Goal: Communication & Community: Answer question/provide support

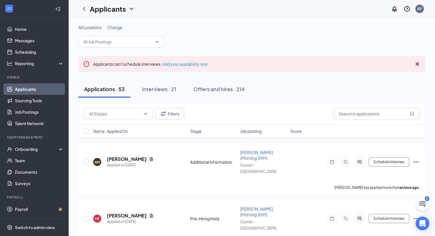
click at [255, 61] on icon "Cross" at bounding box center [416, 64] width 7 height 7
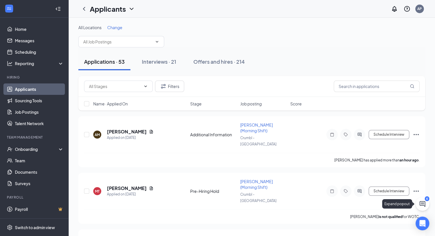
click at [255, 202] on icon "ChatActive" at bounding box center [422, 204] width 7 height 7
click at [255, 227] on div "Chat 6" at bounding box center [354, 228] width 87 height 9
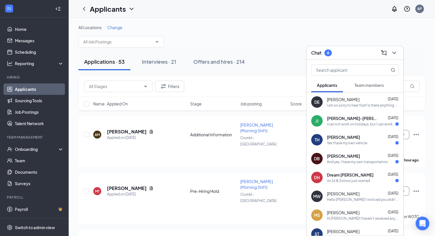
click at [255, 100] on div "[PERSON_NAME] [DATE]" at bounding box center [363, 100] width 72 height 6
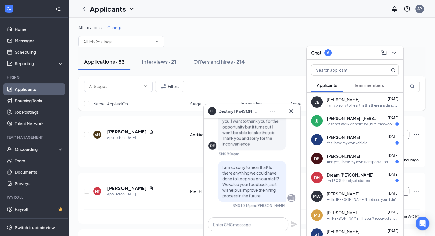
click at [255, 181] on div "im 16 & School just started" at bounding box center [348, 180] width 43 height 5
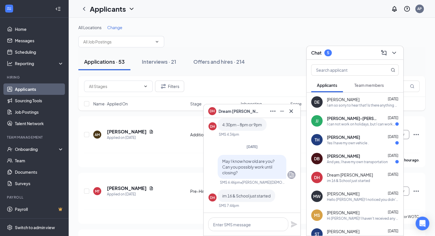
click at [255, 26] on div "All Locations Change" at bounding box center [251, 28] width 347 height 6
click at [255, 53] on icon "ChevronDown" at bounding box center [394, 53] width 4 height 2
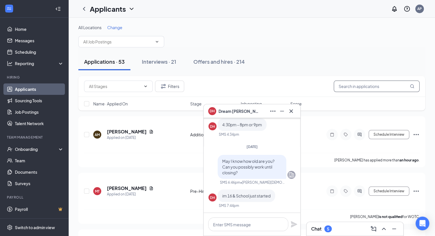
click at [255, 85] on input "text" at bounding box center [376, 86] width 86 height 11
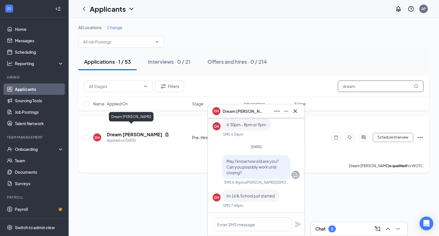
type input "dream"
click at [128, 131] on h5 "Dream [PERSON_NAME]" at bounding box center [134, 134] width 55 height 6
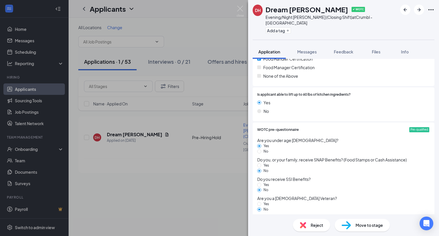
scroll to position [597, 0]
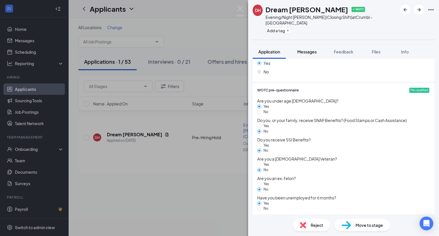
click at [255, 45] on button "Messages" at bounding box center [306, 52] width 31 height 14
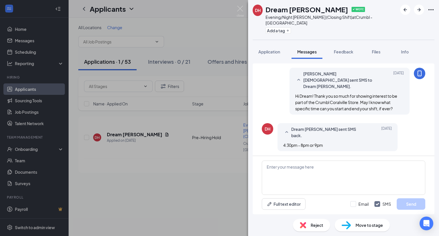
scroll to position [143, 0]
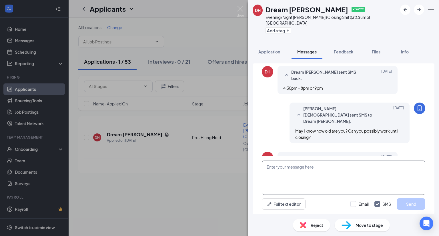
click at [255, 162] on textarea at bounding box center [343, 178] width 163 height 34
type textarea "O"
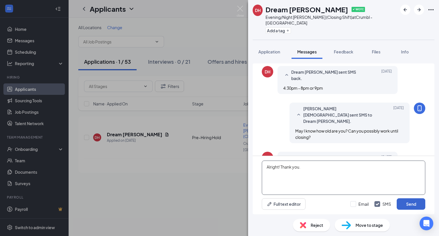
type textarea "Alright! Thank you."
click at [255, 203] on button "Send" at bounding box center [411, 203] width 29 height 11
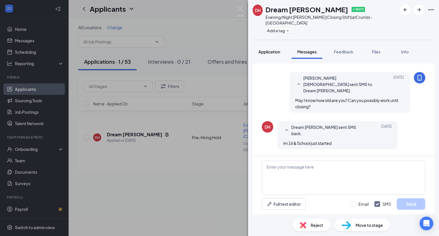
scroll to position [179, 0]
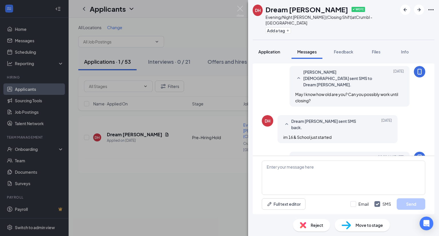
click at [255, 49] on span "Application" at bounding box center [269, 51] width 22 height 5
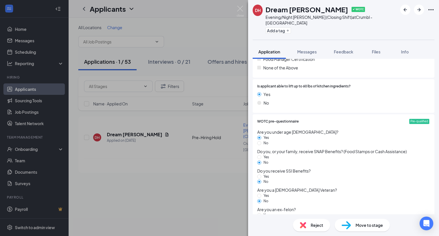
scroll to position [597, 0]
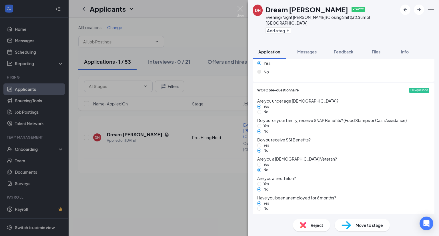
click at [255, 225] on img at bounding box center [345, 225] width 9 height 8
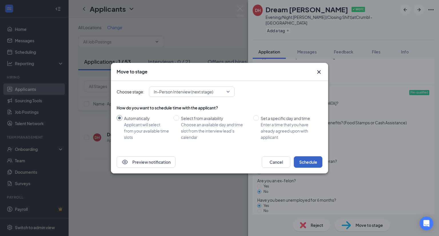
click at [255, 162] on button "Schedule" at bounding box center [308, 161] width 29 height 11
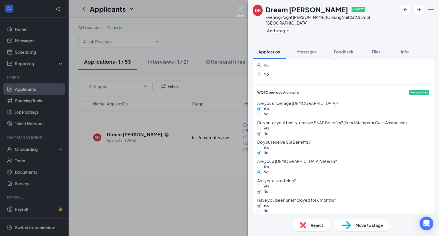
click at [241, 6] on img at bounding box center [240, 11] width 7 height 11
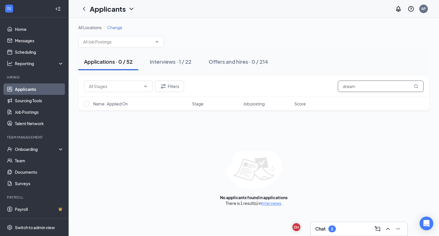
click at [255, 85] on input "dream" at bounding box center [381, 86] width 86 height 11
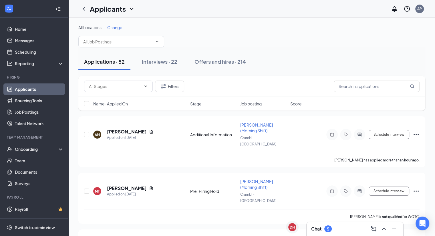
click at [255, 226] on div "Chat 5" at bounding box center [354, 228] width 87 height 9
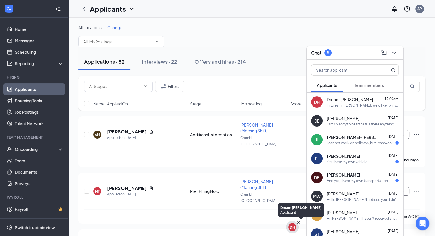
click at [255, 225] on div "DH" at bounding box center [291, 227] width 5 height 5
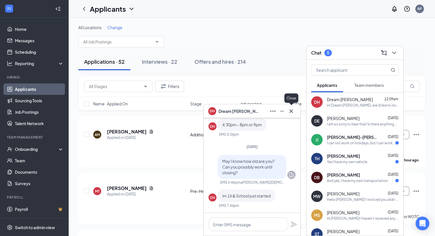
click at [255, 109] on icon "Cross" at bounding box center [290, 111] width 7 height 7
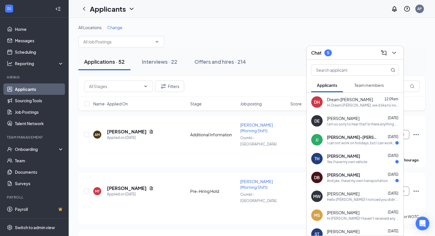
click at [255, 173] on div "[PERSON_NAME] [DATE]" at bounding box center [363, 175] width 72 height 6
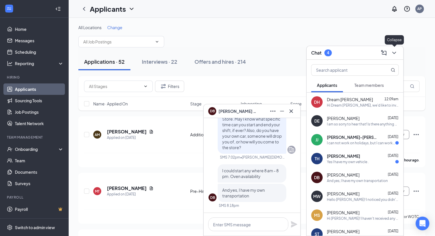
click at [255, 53] on icon "ChevronDown" at bounding box center [393, 52] width 7 height 7
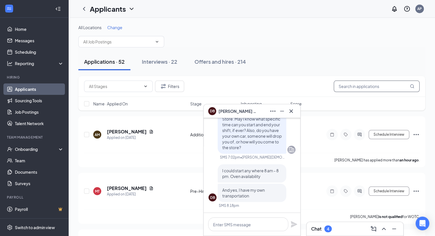
click at [255, 84] on input "text" at bounding box center [376, 86] width 86 height 11
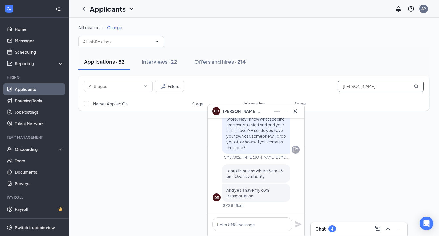
type input "[PERSON_NAME]"
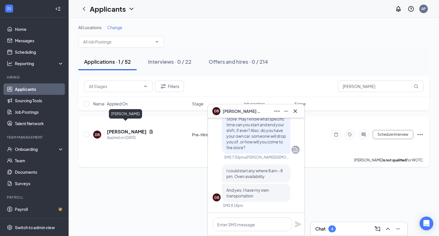
click at [133, 129] on h5 "[PERSON_NAME]" at bounding box center [127, 132] width 40 height 6
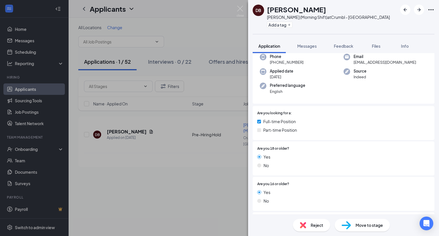
scroll to position [29, 0]
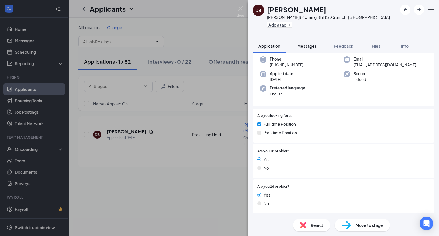
click at [255, 48] on span "Messages" at bounding box center [306, 45] width 19 height 5
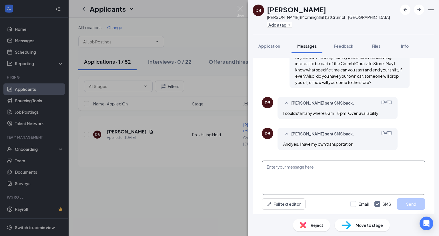
scroll to position [184, 0]
click at [255, 171] on textarea at bounding box center [343, 178] width 163 height 34
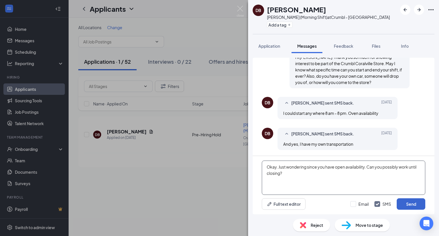
type textarea "Okay. Just wondering since you have open availability. Can you possibly work un…"
click at [255, 202] on button "Send" at bounding box center [411, 203] width 29 height 11
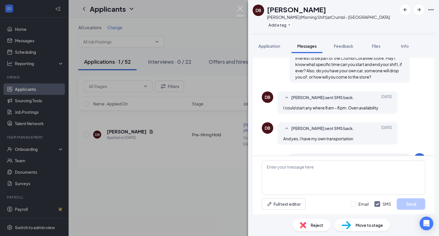
scroll to position [227, 0]
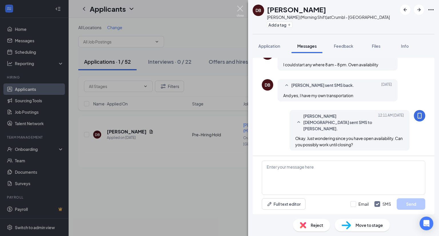
click at [243, 11] on img at bounding box center [240, 11] width 7 height 11
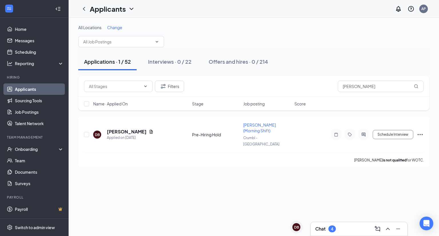
click at [255, 233] on div "Chat 4" at bounding box center [359, 229] width 97 height 14
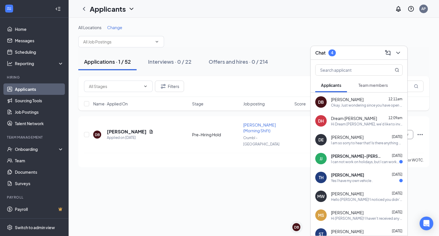
click at [255, 175] on span "[PERSON_NAME]" at bounding box center [347, 175] width 33 height 6
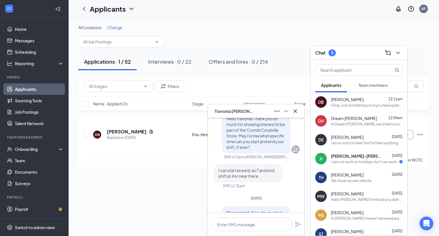
scroll to position [-29, 0]
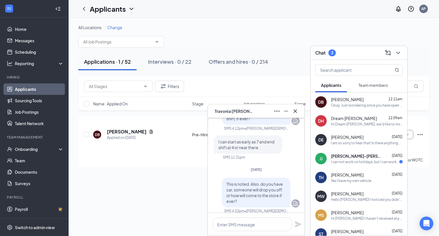
click at [255, 155] on div "TH I can start as early as 7 and end shift at 4 or near there . SMS 11:31pm" at bounding box center [256, 147] width 87 height 24
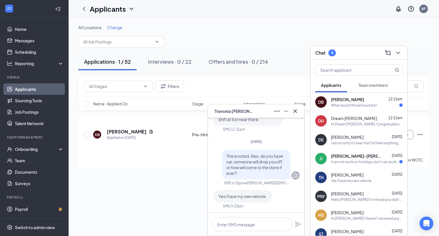
scroll to position [0, 0]
click at [255, 225] on textarea at bounding box center [252, 224] width 80 height 14
type textarea "Got it. Thank you!"
click at [255, 221] on div "Got it. Thank you!" at bounding box center [256, 224] width 97 height 23
click at [255, 223] on icon "Plane" at bounding box center [298, 224] width 6 height 6
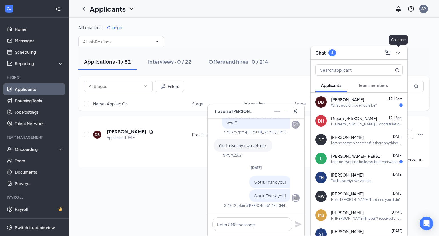
click at [255, 49] on icon "ChevronDown" at bounding box center [398, 52] width 7 height 7
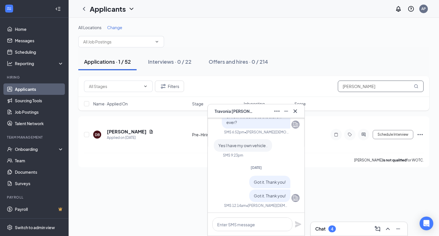
drag, startPoint x: 374, startPoint y: 87, endPoint x: 327, endPoint y: 82, distance: 47.4
click at [255, 82] on div "Filters [PERSON_NAME]" at bounding box center [253, 86] width 339 height 11
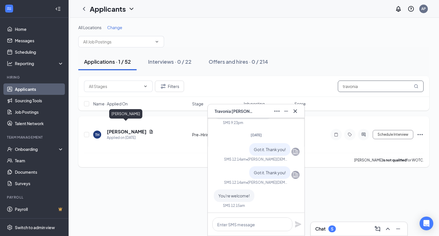
type input "travonia"
click at [127, 129] on h5 "[PERSON_NAME]" at bounding box center [127, 132] width 40 height 6
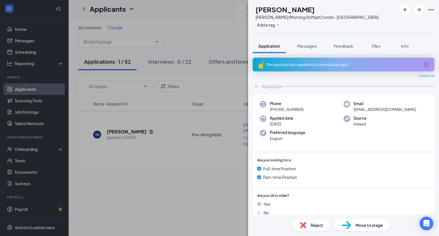
click at [255, 64] on icon "ArrowCircle" at bounding box center [426, 64] width 7 height 7
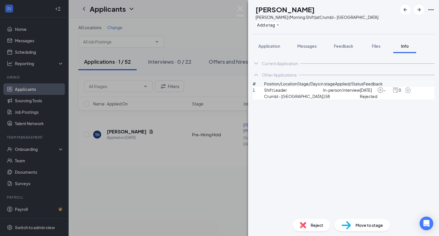
click at [255, 94] on icon "ArrowCircle" at bounding box center [407, 90] width 7 height 7
click at [255, 42] on button "Application" at bounding box center [269, 46] width 33 height 14
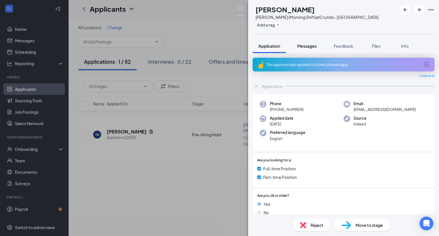
click at [255, 47] on span "Messages" at bounding box center [306, 45] width 19 height 5
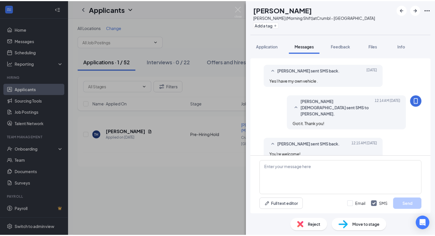
scroll to position [211, 0]
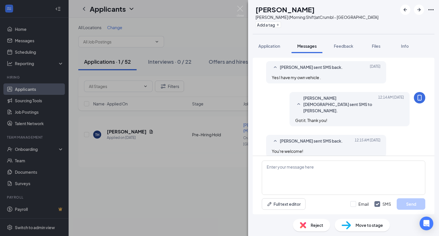
click at [255, 233] on div "Reject Move to stage" at bounding box center [343, 225] width 191 height 22
click at [255, 228] on span "Reject" at bounding box center [317, 225] width 13 height 6
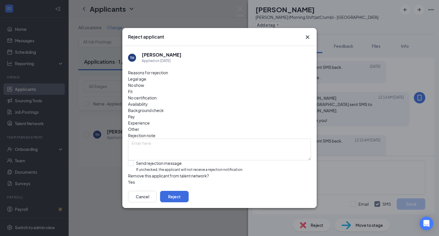
click at [148, 101] on span "Availability" at bounding box center [138, 104] width 20 height 6
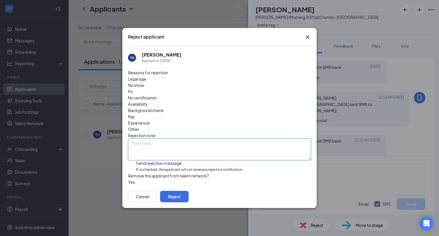
click at [146, 139] on textarea at bounding box center [219, 150] width 183 height 22
type textarea "We need mid and closing shift."
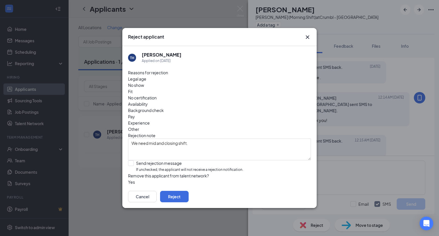
click at [254, 101] on div "Availability" at bounding box center [219, 104] width 183 height 6
click at [148, 101] on span "Availability" at bounding box center [138, 104] width 20 height 6
click at [189, 195] on button "Reject" at bounding box center [174, 196] width 29 height 11
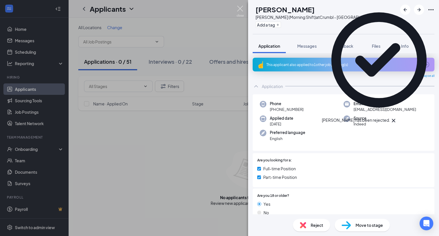
click at [243, 9] on img at bounding box center [240, 11] width 7 height 11
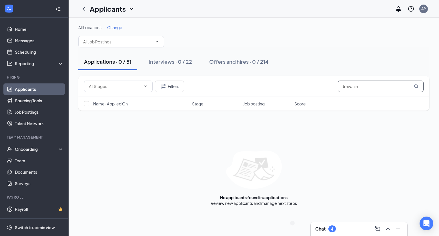
drag, startPoint x: 362, startPoint y: 84, endPoint x: 288, endPoint y: 84, distance: 74.3
click at [255, 84] on div "Filters travonia" at bounding box center [253, 86] width 339 height 11
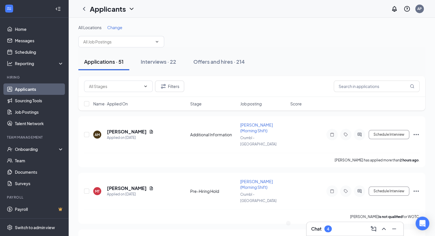
click at [255, 229] on div "Chat 4" at bounding box center [354, 228] width 87 height 9
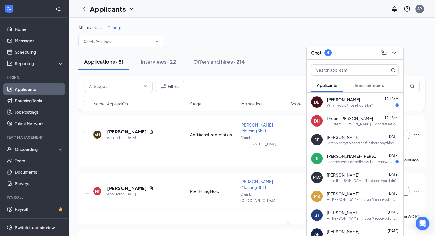
click at [255, 108] on div "DB [PERSON_NAME] 12:12am What would those hours be?" at bounding box center [354, 102] width 97 height 19
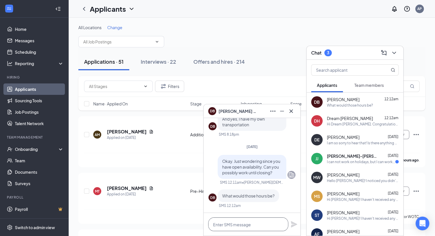
click at [247, 220] on textarea at bounding box center [248, 224] width 80 height 14
click at [242, 223] on textarea "Weekdays untill 11pm," at bounding box center [248, 224] width 80 height 14
click at [255, 225] on textarea "Weekdays until 11pm," at bounding box center [248, 224] width 80 height 14
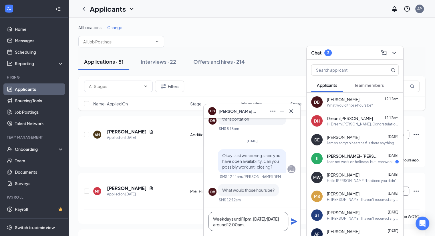
type textarea "Weekdays until 11pm, [DATE]/[DATE] around 12:00am."
click at [255, 222] on icon "Plane" at bounding box center [294, 221] width 6 height 6
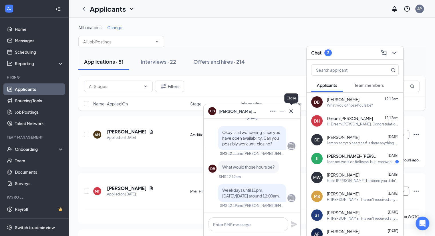
click at [255, 111] on icon "Cross" at bounding box center [290, 111] width 7 height 7
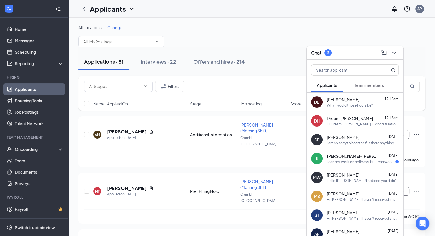
click at [255, 161] on div "I can not work on holidays, but I can work from 8-1 or even earlier [DATE] and …" at bounding box center [361, 161] width 68 height 5
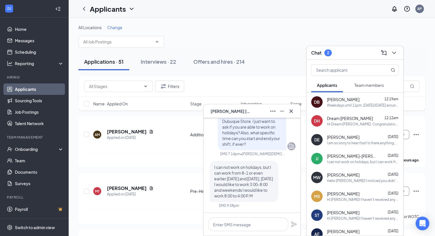
click at [255, 176] on span "I can not work on holidays, but I can work from 8-1 or even earlier [DATE] and …" at bounding box center [243, 182] width 59 height 34
click at [235, 220] on textarea at bounding box center [248, 224] width 80 height 14
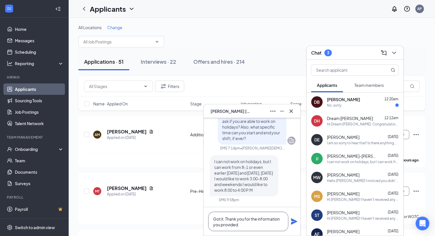
click at [239, 224] on textarea "Got it. Thank you for the information you provided." at bounding box center [248, 221] width 80 height 19
type textarea "Got it. Thank you for the information you provided."
click at [255, 221] on icon "Plane" at bounding box center [294, 221] width 6 height 6
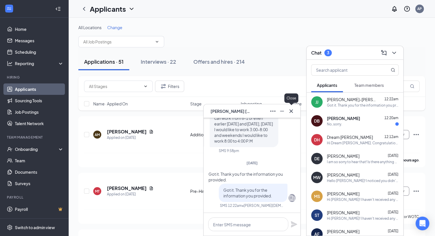
click at [255, 114] on icon "Cross" at bounding box center [290, 111] width 7 height 7
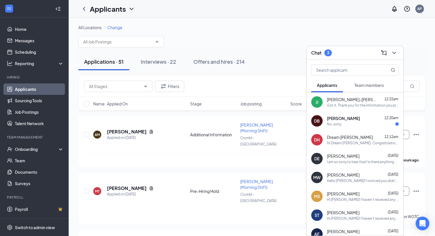
click at [255, 127] on div "DB [PERSON_NAME] 12:20am No, sorry." at bounding box center [354, 120] width 97 height 19
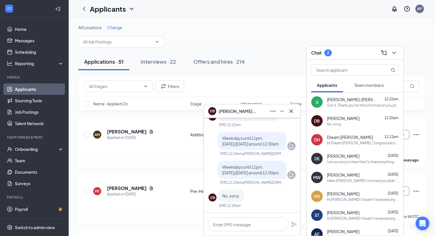
click at [240, 196] on div "No, sorry." at bounding box center [230, 195] width 27 height 13
click at [249, 155] on div "Okay. Just wondering since you have open availability. Can you possibly work un…" at bounding box center [251, 143] width 87 height 139
click at [247, 166] on span "Weekdays until 11pm, [DATE]/[DATE] around 12:00am." at bounding box center [251, 169] width 58 height 11
click at [247, 164] on span "Weekdays until 11pm, [DATE]/[DATE] around 12:00am." at bounding box center [251, 169] width 58 height 11
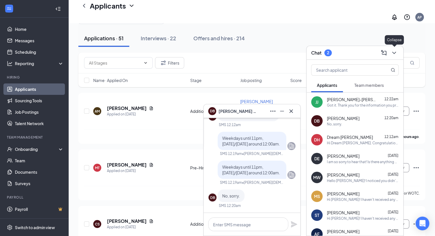
click at [255, 51] on icon "ChevronDown" at bounding box center [393, 52] width 7 height 7
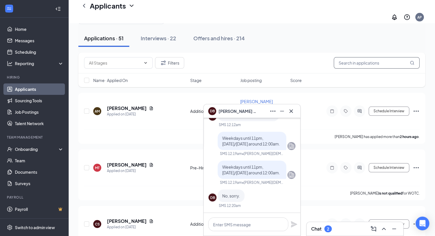
click at [255, 57] on input "text" at bounding box center [376, 62] width 86 height 11
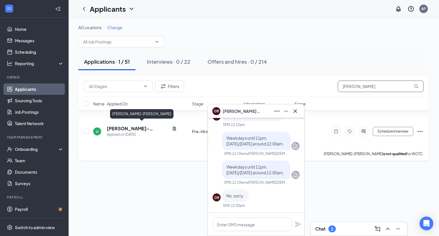
type input "[PERSON_NAME]"
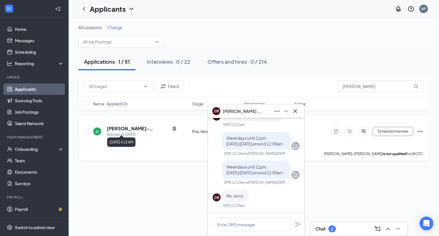
click at [126, 132] on div "Applied on [DATE]" at bounding box center [142, 135] width 70 height 6
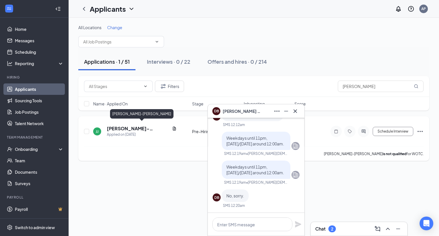
click at [130, 127] on h5 "[PERSON_NAME]-[PERSON_NAME]" at bounding box center [138, 128] width 63 height 6
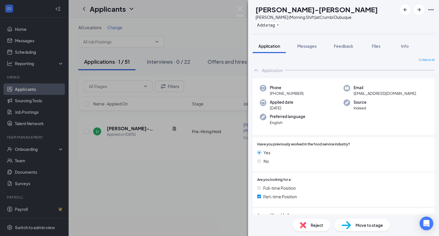
drag, startPoint x: 316, startPoint y: 233, endPoint x: 291, endPoint y: 225, distance: 25.9
click at [255, 233] on div "Reject Move to stage" at bounding box center [343, 225] width 191 height 22
click at [255, 224] on span "Reject" at bounding box center [317, 225] width 13 height 6
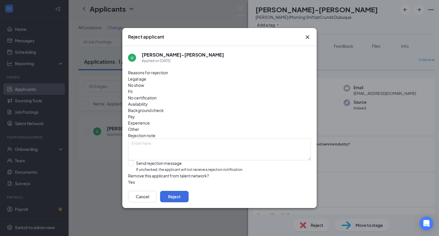
click at [249, 101] on div "Availability" at bounding box center [219, 104] width 183 height 6
click at [189, 195] on button "Reject" at bounding box center [174, 196] width 29 height 11
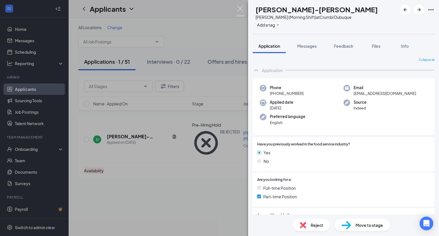
click at [241, 9] on img at bounding box center [240, 11] width 7 height 11
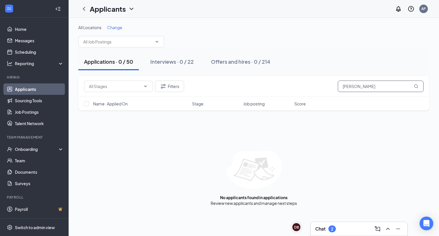
drag, startPoint x: 355, startPoint y: 87, endPoint x: 263, endPoint y: 87, distance: 91.7
click at [255, 87] on div "Filters [PERSON_NAME]" at bounding box center [253, 86] width 339 height 11
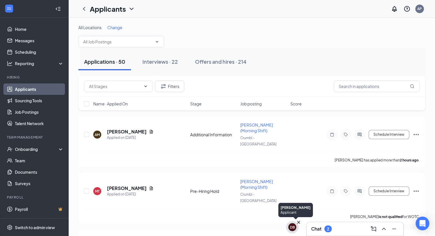
click at [255, 231] on div "DB" at bounding box center [292, 227] width 8 height 8
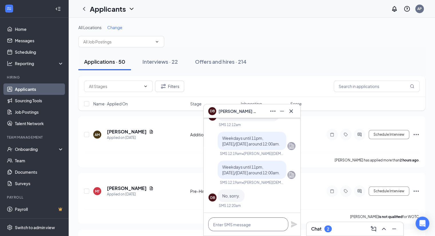
click at [243, 221] on textarea at bounding box center [248, 224] width 80 height 14
type textarea "O"
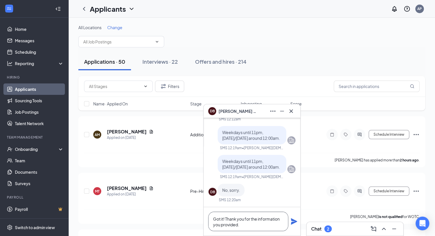
type textarea "Got it! Thank you for the information you provided."
click at [255, 221] on icon "Plane" at bounding box center [294, 221] width 6 height 6
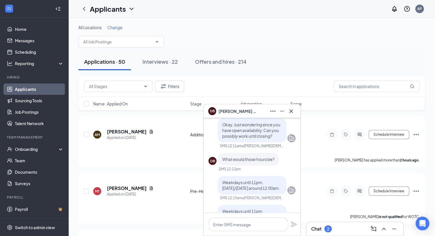
scroll to position [-86, 0]
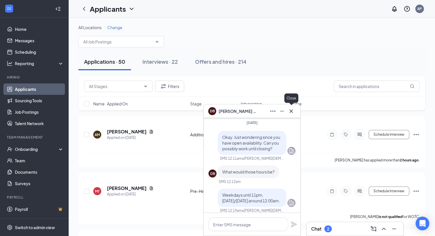
click at [255, 110] on icon "Cross" at bounding box center [290, 110] width 3 height 3
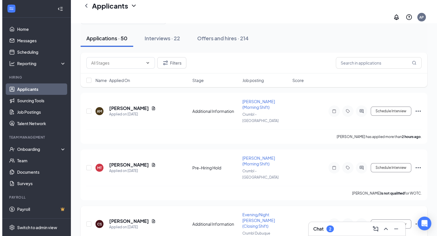
scroll to position [0, 0]
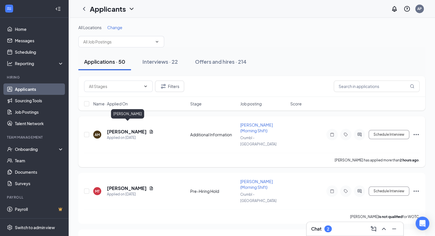
click at [126, 129] on h5 "[PERSON_NAME]" at bounding box center [127, 132] width 40 height 6
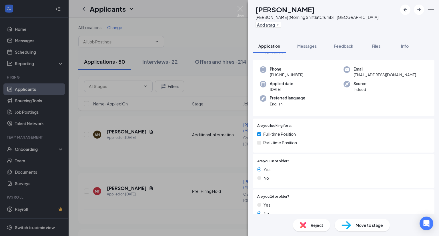
scroll to position [29, 0]
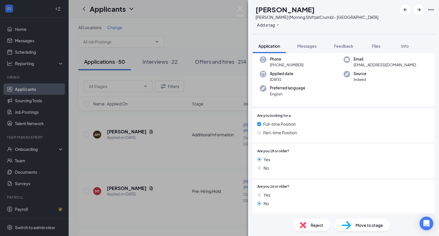
click at [133, 173] on div "AM [PERSON_NAME] Mbwelese [PERSON_NAME] (Morning Shift) at Crumbl - Coralville …" at bounding box center [219, 118] width 439 height 236
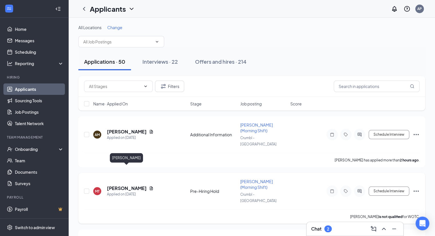
click at [133, 185] on h5 "[PERSON_NAME]" at bounding box center [127, 188] width 40 height 6
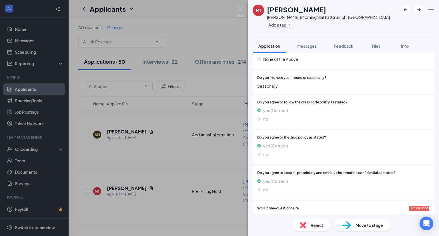
scroll to position [669, 0]
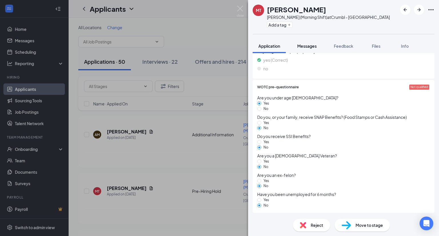
click at [255, 46] on span "Messages" at bounding box center [306, 45] width 19 height 5
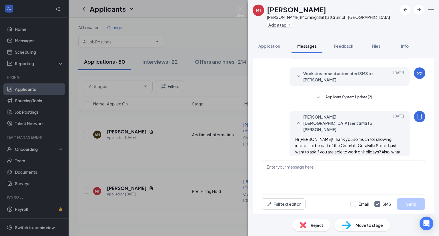
scroll to position [114, 0]
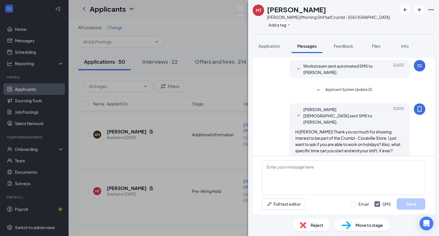
click at [133, 127] on div "MT [PERSON_NAME] [PERSON_NAME] (Morning Shift) at Crumbl - Coralville Add a tag…" at bounding box center [219, 118] width 439 height 236
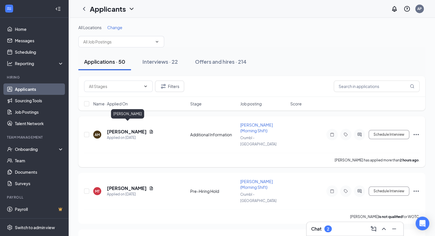
click at [133, 129] on h5 "[PERSON_NAME]" at bounding box center [127, 132] width 40 height 6
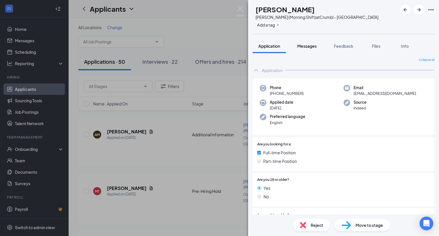
click at [255, 46] on span "Messages" at bounding box center [306, 45] width 19 height 5
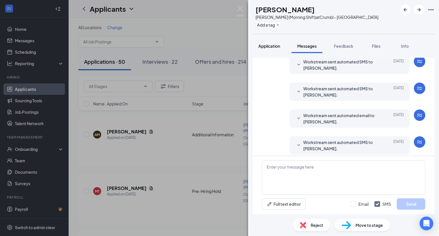
scroll to position [96, 0]
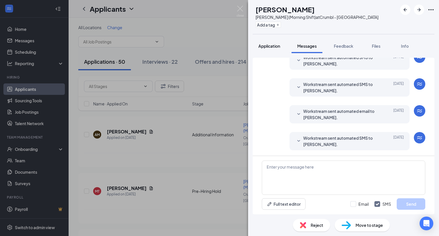
click at [255, 48] on span "Application" at bounding box center [269, 45] width 22 height 5
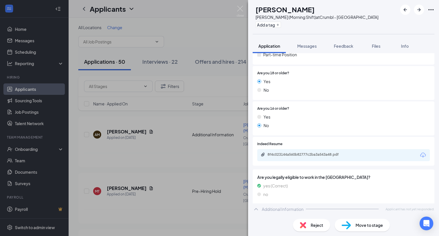
scroll to position [107, 0]
click at [255, 155] on div "8f4c023144a560b82777c2ba3a543a48.pdf" at bounding box center [307, 154] width 80 height 5
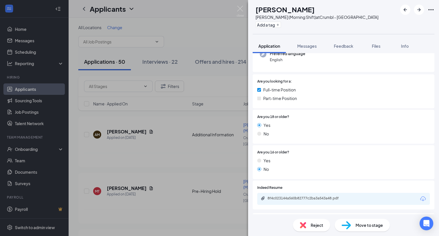
scroll to position [0, 0]
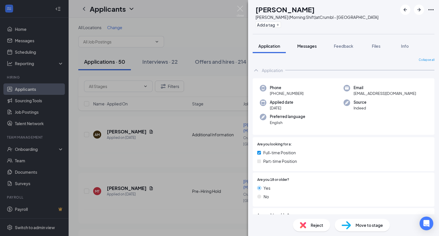
click at [255, 49] on button "Messages" at bounding box center [306, 46] width 31 height 14
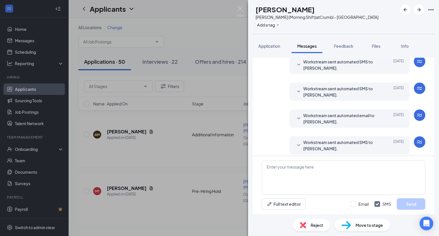
scroll to position [96, 0]
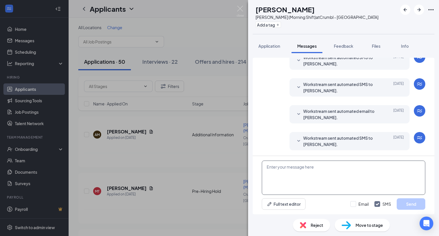
click at [255, 181] on textarea at bounding box center [343, 178] width 163 height 34
paste textarea "Hi ! Thank you so much for showing interest to be part of the Crumbl - _____ St…"
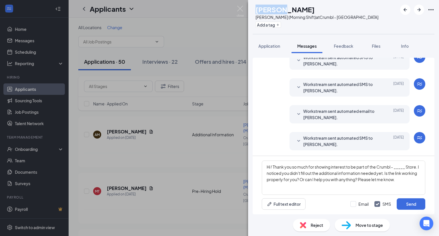
drag, startPoint x: 267, startPoint y: 9, endPoint x: 297, endPoint y: 7, distance: 29.8
click at [255, 7] on h1 "[PERSON_NAME]" at bounding box center [284, 10] width 59 height 10
copy h1 "[PERSON_NAME]"
drag, startPoint x: 271, startPoint y: 166, endPoint x: 274, endPoint y: 164, distance: 4.0
click at [255, 166] on textarea "Hi ! Thank you so much for showing interest to be part of the Crumbl - _____ St…" at bounding box center [343, 178] width 163 height 34
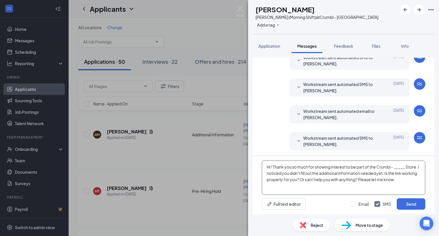
paste textarea "[PERSON_NAME]"
click at [255, 16] on div "[PERSON_NAME] (Morning Shift) at Crumbl - [GEOGRAPHIC_DATA]" at bounding box center [316, 17] width 123 height 6
copy div "[GEOGRAPHIC_DATA]"
drag, startPoint x: 278, startPoint y: 173, endPoint x: 265, endPoint y: 173, distance: 12.3
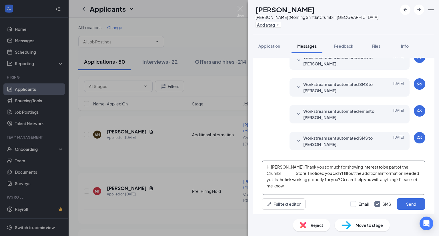
click at [255, 173] on textarea "Hi [PERSON_NAME]! Thank you so much for showing interest to be part of the Crum…" at bounding box center [343, 178] width 163 height 34
paste textarea "[GEOGRAPHIC_DATA]"
type textarea "Hi [PERSON_NAME]! Thank you so much for showing interest to be part of the Crum…"
click at [255, 203] on button "Send" at bounding box center [411, 203] width 29 height 11
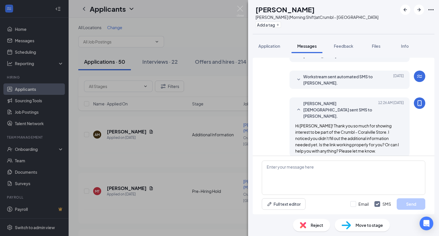
scroll to position [158, 0]
click at [240, 8] on img at bounding box center [240, 11] width 7 height 11
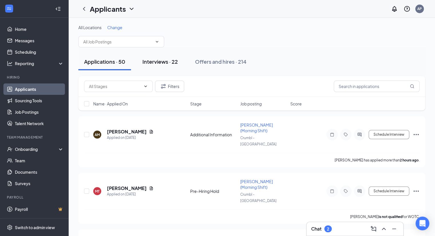
click at [169, 58] on div "Interviews · 22" at bounding box center [159, 61] width 35 height 7
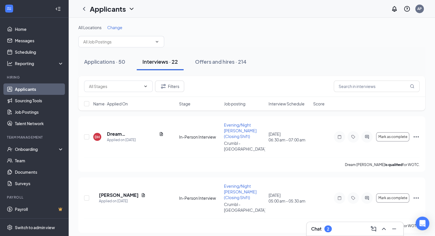
click at [255, 59] on div "Applications · 50 Interviews · 22 Offers and hires · 214" at bounding box center [251, 61] width 347 height 17
click at [114, 63] on div "Applications · 50" at bounding box center [104, 61] width 41 height 7
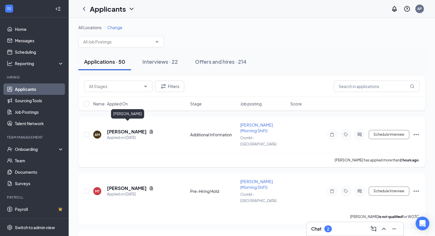
click at [140, 129] on h5 "[PERSON_NAME]" at bounding box center [127, 132] width 40 height 6
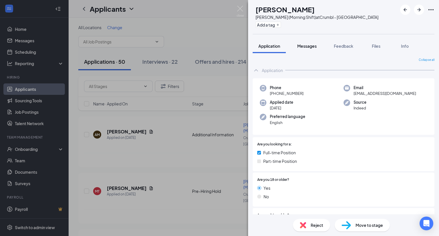
click at [255, 49] on div "Messages" at bounding box center [306, 46] width 19 height 6
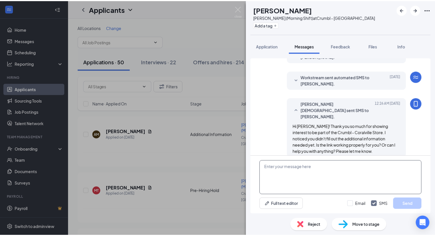
scroll to position [158, 0]
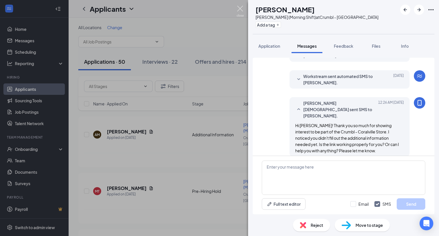
click at [241, 8] on img at bounding box center [240, 11] width 7 height 11
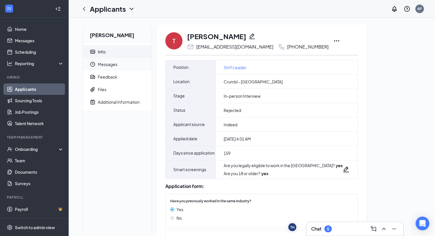
click at [111, 67] on span "Messages" at bounding box center [122, 64] width 49 height 13
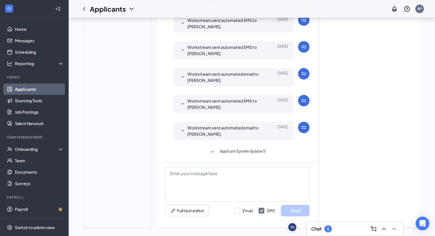
scroll to position [162, 0]
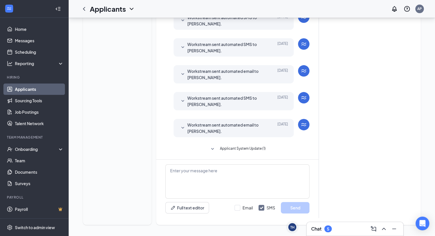
click at [242, 148] on span "Applicant System Update (1)" at bounding box center [242, 149] width 46 height 7
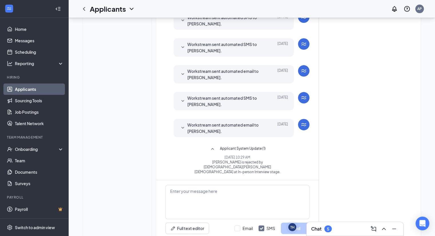
click at [242, 148] on span "Applicant System Update (1)" at bounding box center [242, 149] width 46 height 7
